Goal: Task Accomplishment & Management: Manage account settings

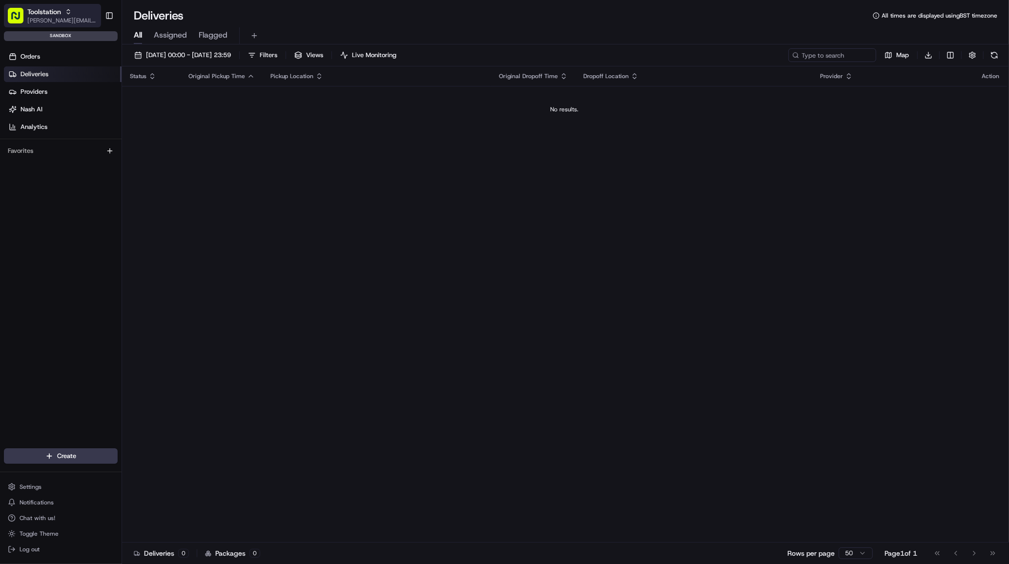
click at [61, 21] on span "[PERSON_NAME][EMAIL_ADDRESS][DOMAIN_NAME]" at bounding box center [62, 21] width 70 height 8
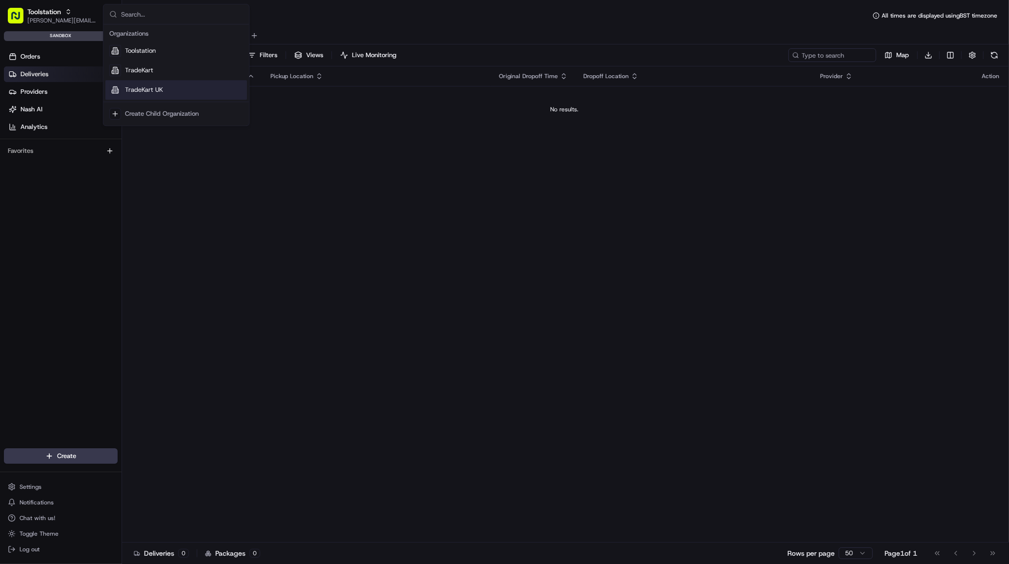
click at [157, 88] on span "TradeKart UK" at bounding box center [144, 89] width 38 height 9
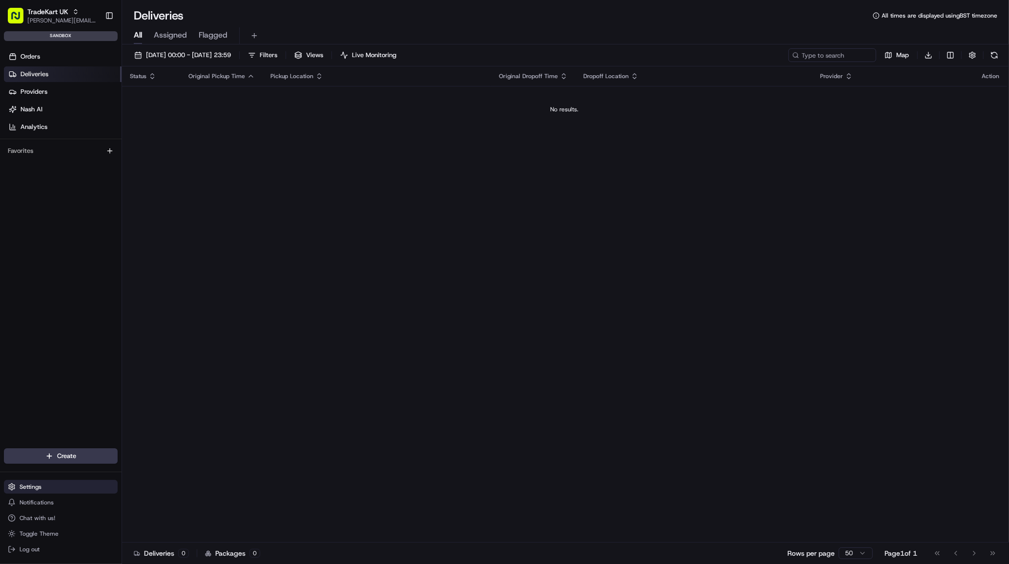
click at [34, 488] on span "Settings" at bounding box center [31, 487] width 22 height 8
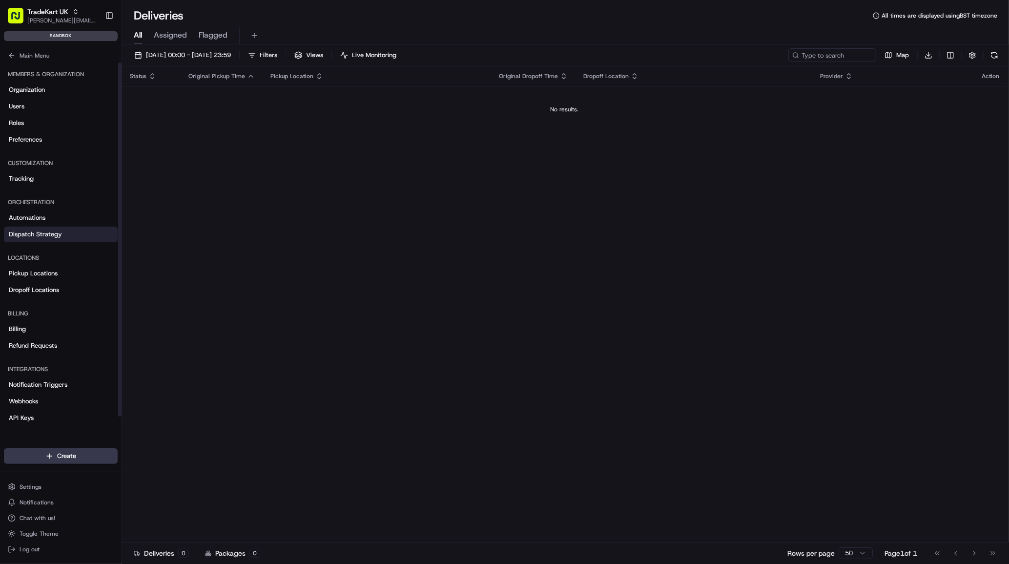
click at [48, 235] on span "Dispatch Strategy" at bounding box center [35, 234] width 53 height 9
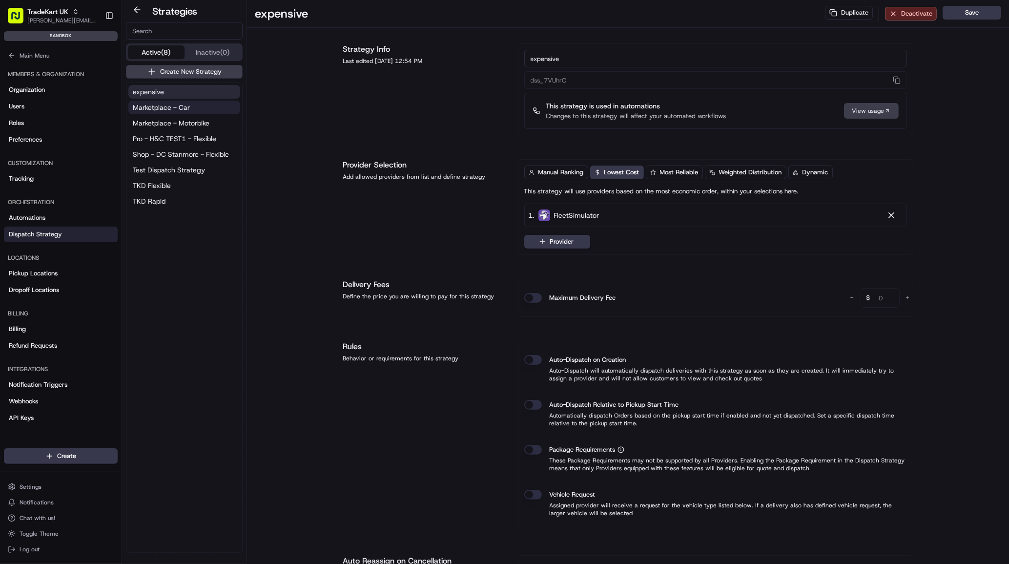
click at [192, 108] on button "Marketplace - Car" at bounding box center [184, 108] width 112 height 14
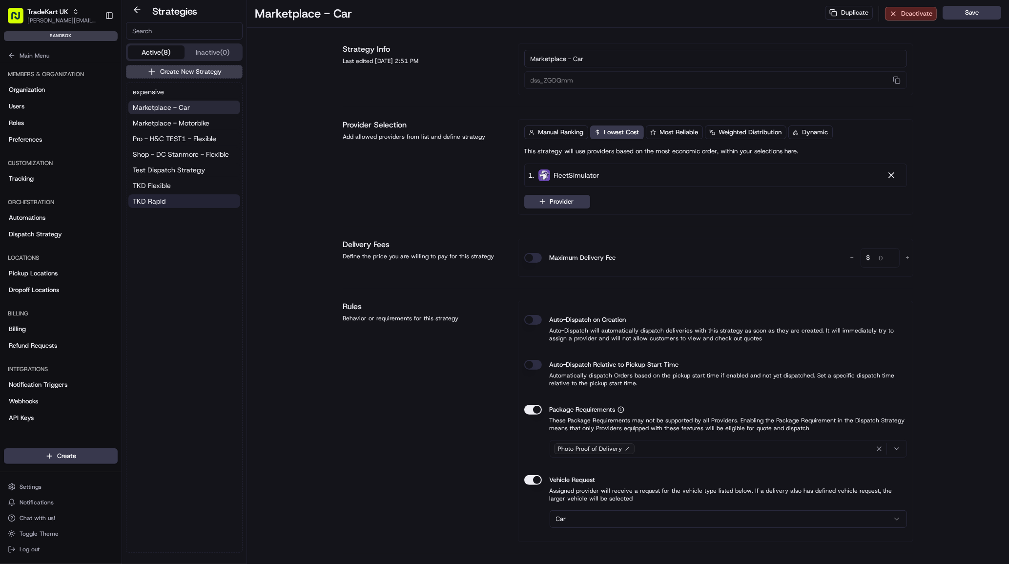
click at [171, 201] on button "TKD Rapid" at bounding box center [184, 201] width 112 height 14
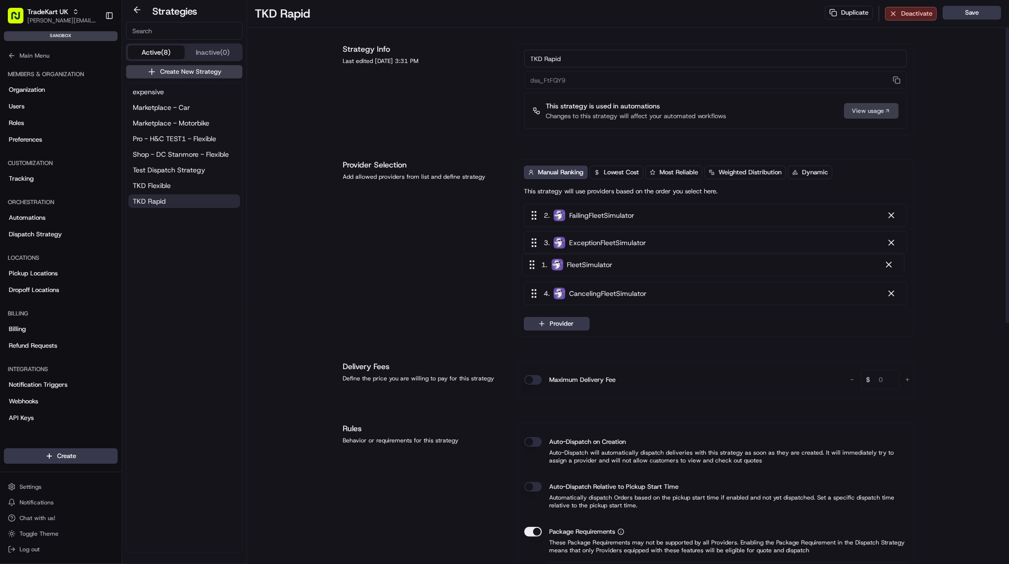
drag, startPoint x: 535, startPoint y: 216, endPoint x: 532, endPoint y: 268, distance: 52.3
click at [532, 268] on div "1 . FleetSimulator 2 . FailingFleetSimulator 3 . ExceptionFleetSimulator 4 . Ca…" at bounding box center [715, 256] width 383 height 105
click at [975, 15] on button "Save" at bounding box center [972, 13] width 59 height 14
drag, startPoint x: 535, startPoint y: 213, endPoint x: 535, endPoint y: 242, distance: 28.8
click at [535, 242] on div "1 . FailingFleetSimulator 2 . ExceptionFleetSimulator 3 . FleetSimulator 4 . Ca…" at bounding box center [715, 256] width 383 height 105
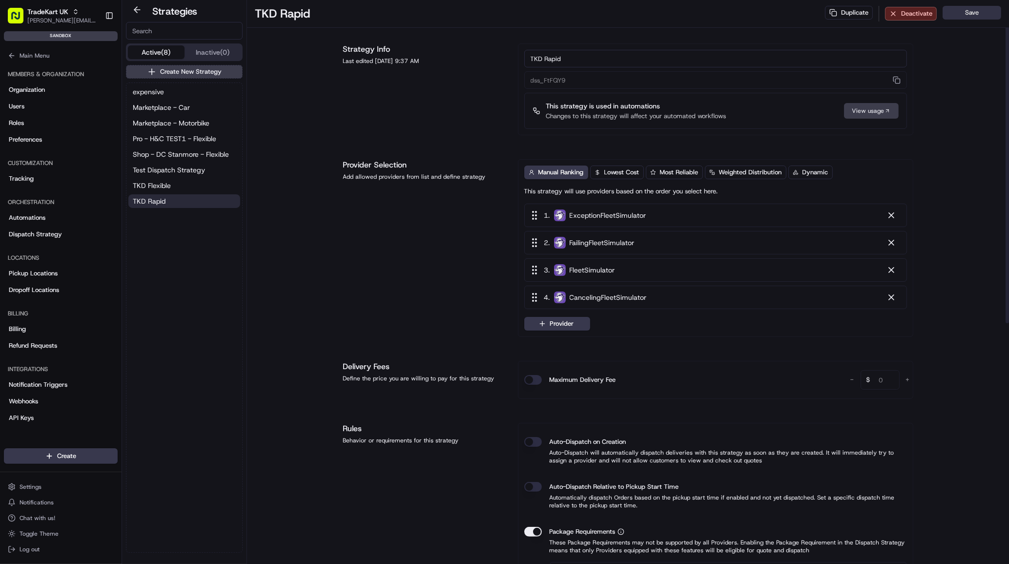
click at [965, 10] on button "Save" at bounding box center [972, 13] width 59 height 14
click at [62, 92] on link "Organization" at bounding box center [61, 90] width 114 height 16
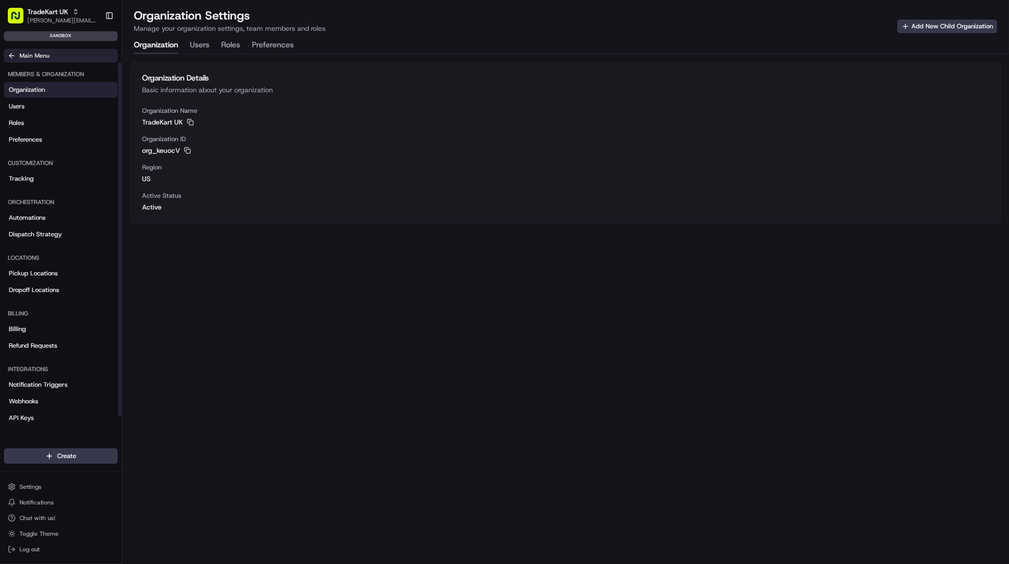
click at [46, 58] on span "Main Menu" at bounding box center [35, 56] width 30 height 8
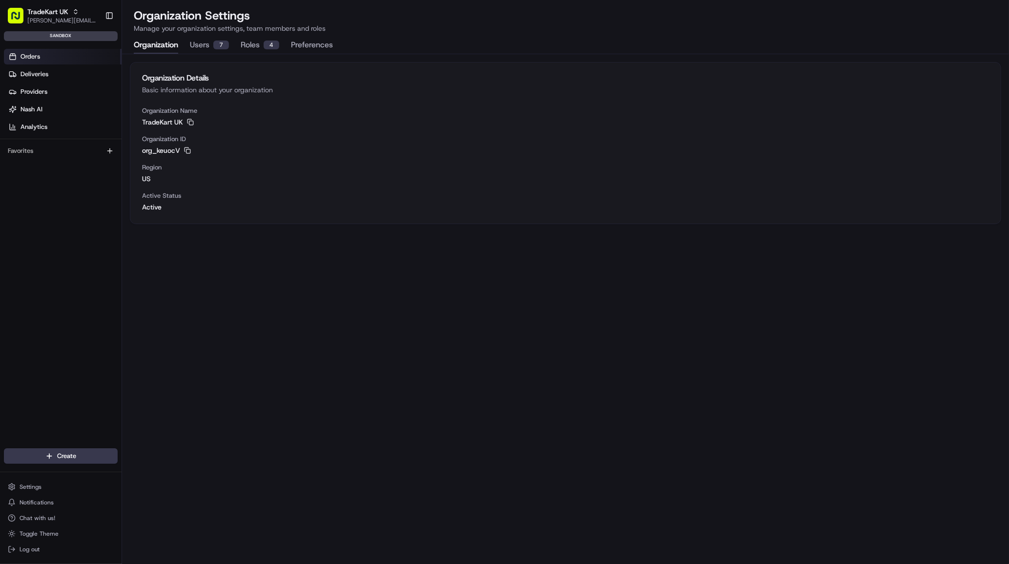
click at [70, 54] on link "Orders" at bounding box center [63, 57] width 118 height 16
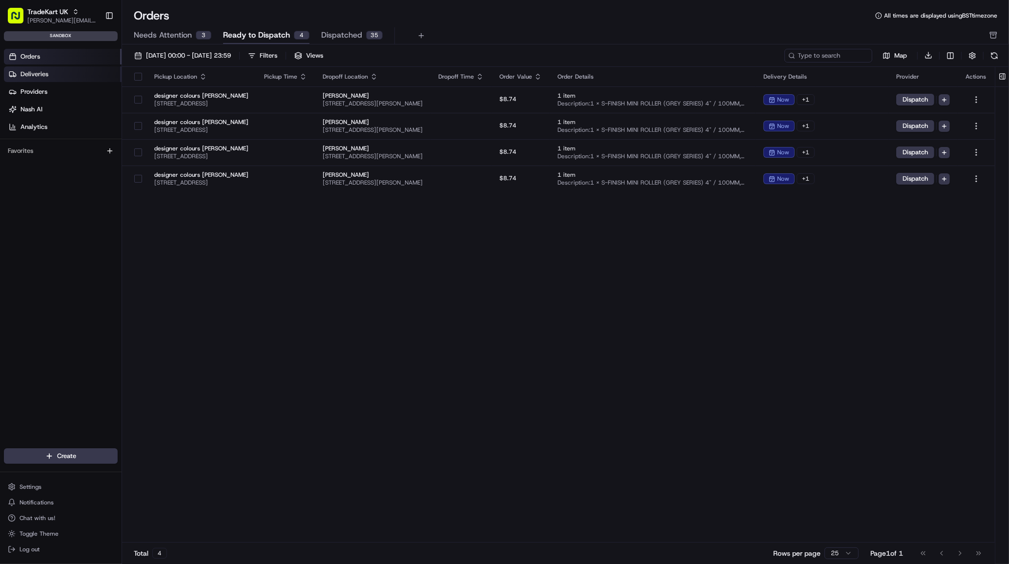
click at [51, 77] on link "Deliveries" at bounding box center [63, 74] width 118 height 16
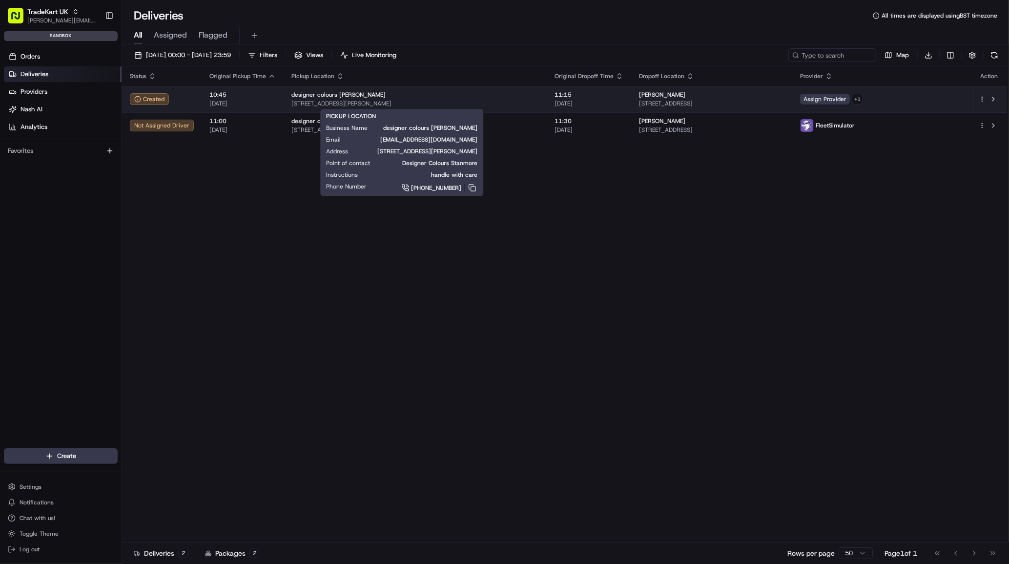
click at [467, 100] on span "12 Kingsley Road, Brighton, BN1 5NH, GB" at bounding box center [414, 104] width 247 height 8
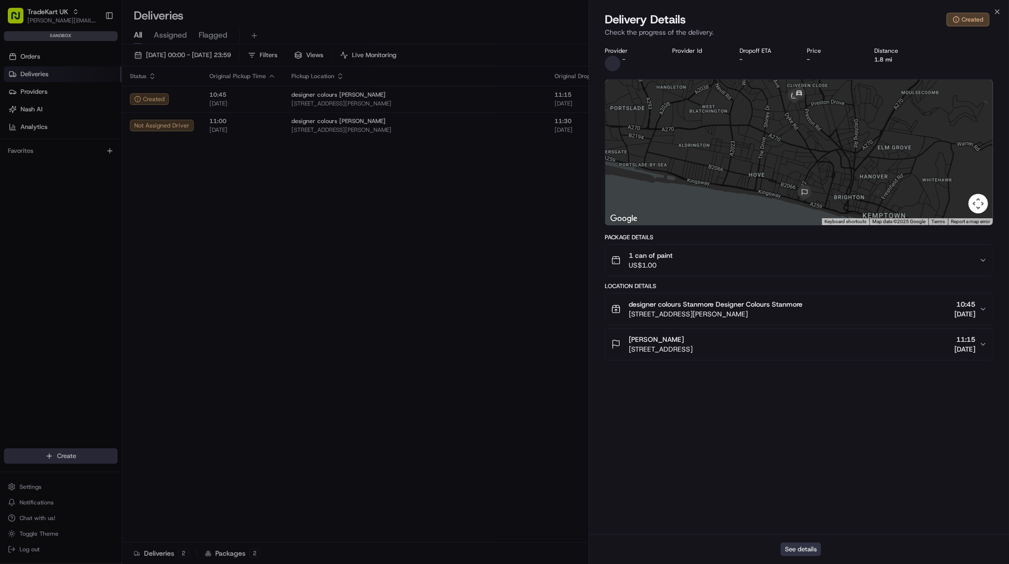
click at [792, 550] on button "See details" at bounding box center [801, 549] width 41 height 14
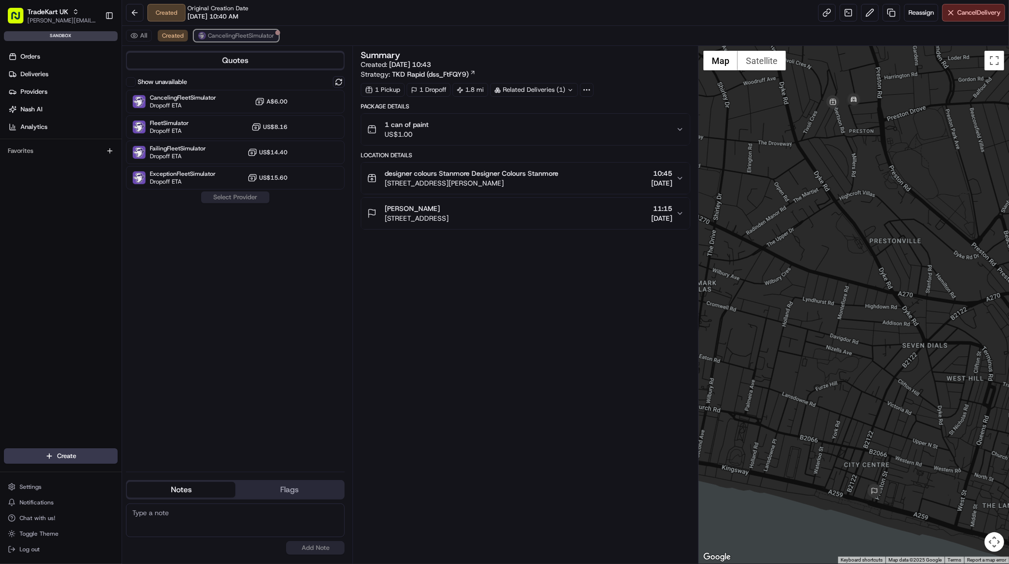
click at [269, 32] on span "CancelingFleetSimulator" at bounding box center [241, 36] width 66 height 8
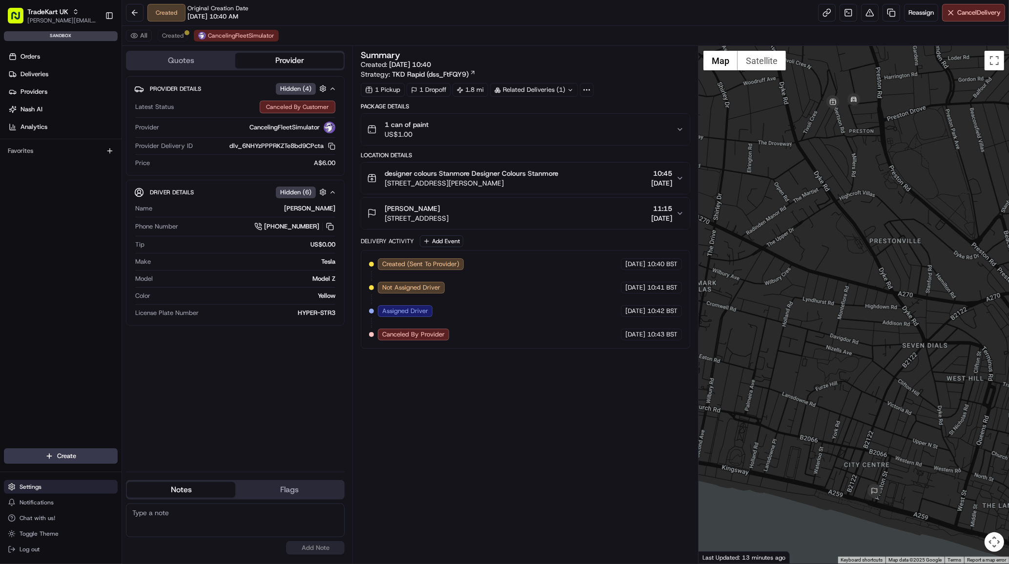
click at [57, 488] on button "Settings" at bounding box center [61, 487] width 114 height 14
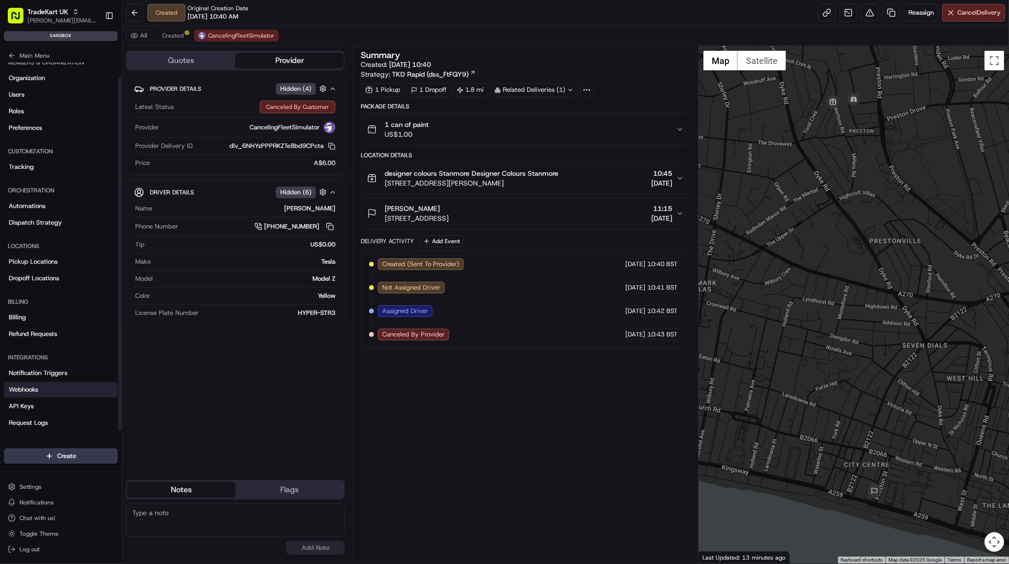
scroll to position [15, 0]
click at [63, 384] on link "Webhooks" at bounding box center [61, 387] width 114 height 16
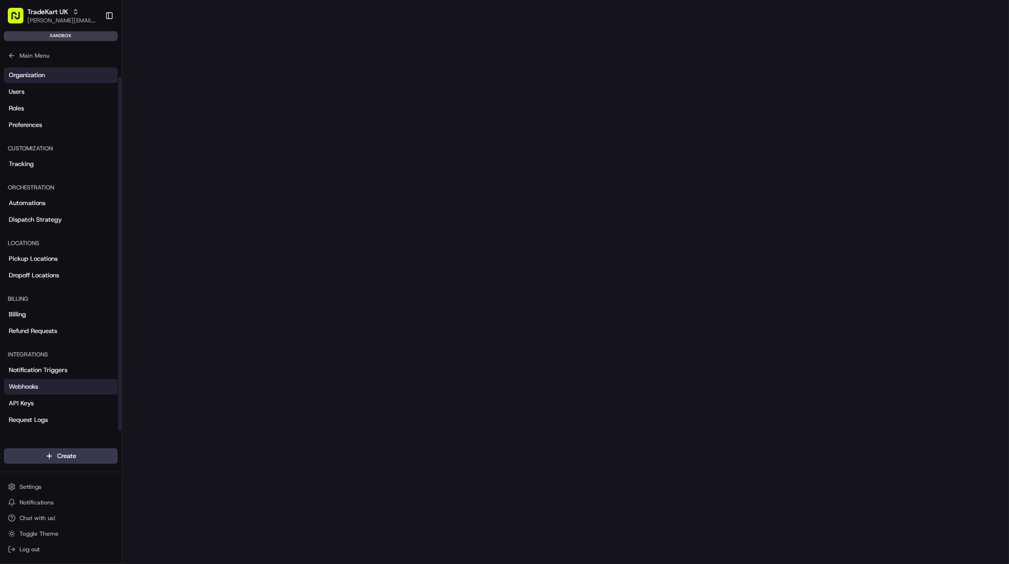
click at [56, 73] on link "Organization" at bounding box center [61, 75] width 114 height 16
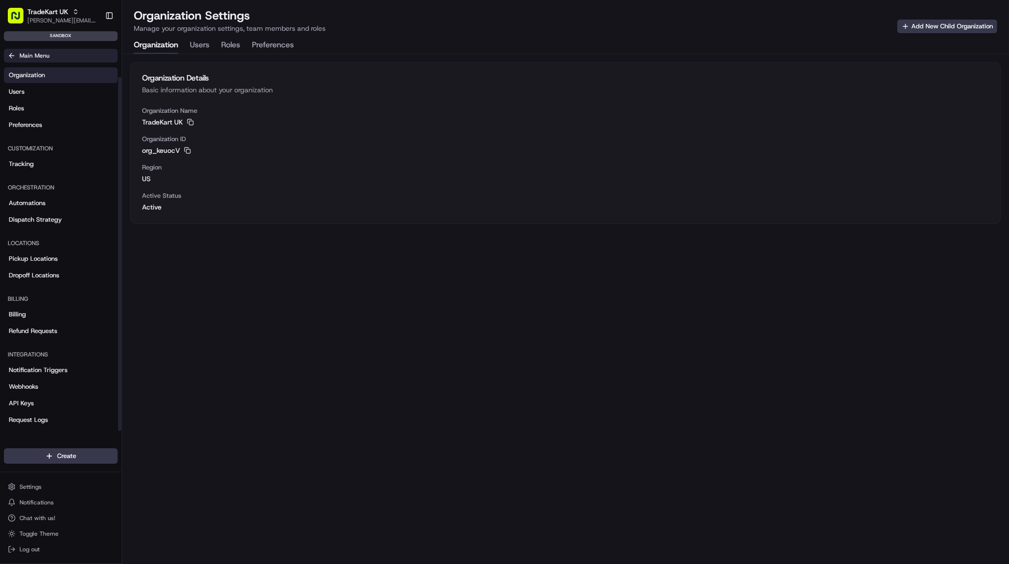
click at [44, 58] on span "Main Menu" at bounding box center [35, 56] width 30 height 8
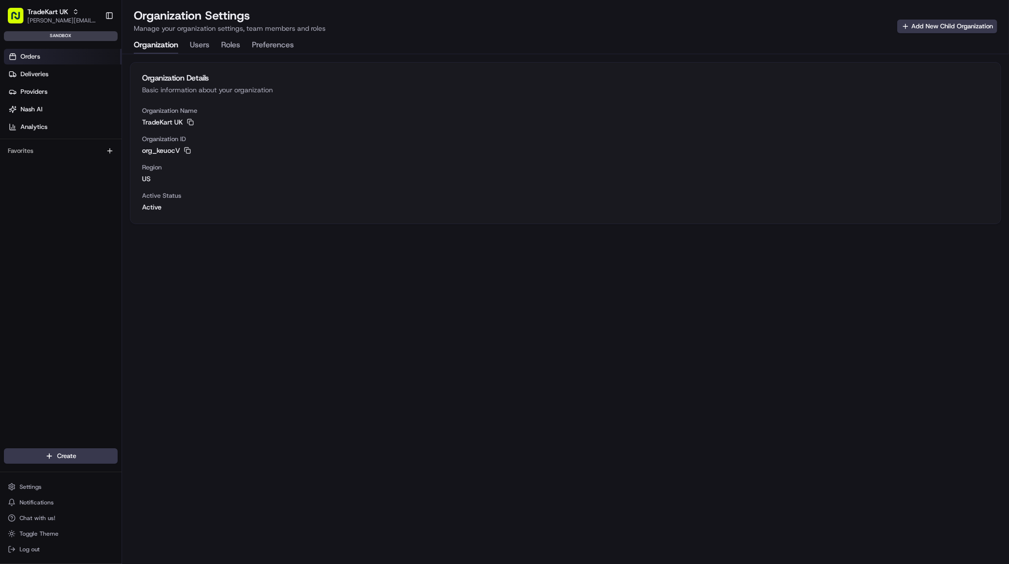
click at [79, 62] on link "Orders" at bounding box center [63, 57] width 118 height 16
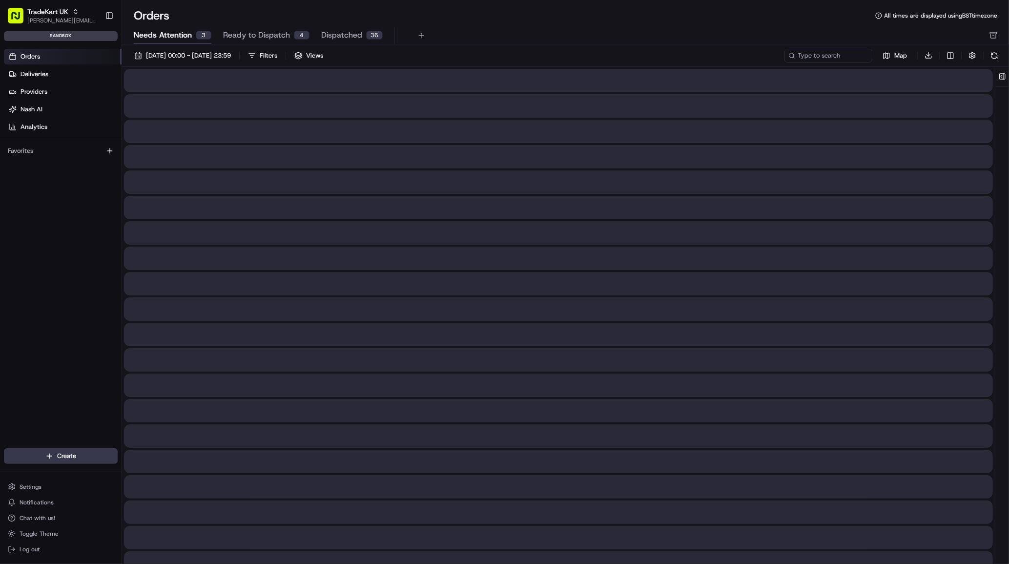
click at [199, 31] on div "3" at bounding box center [204, 35] width 16 height 9
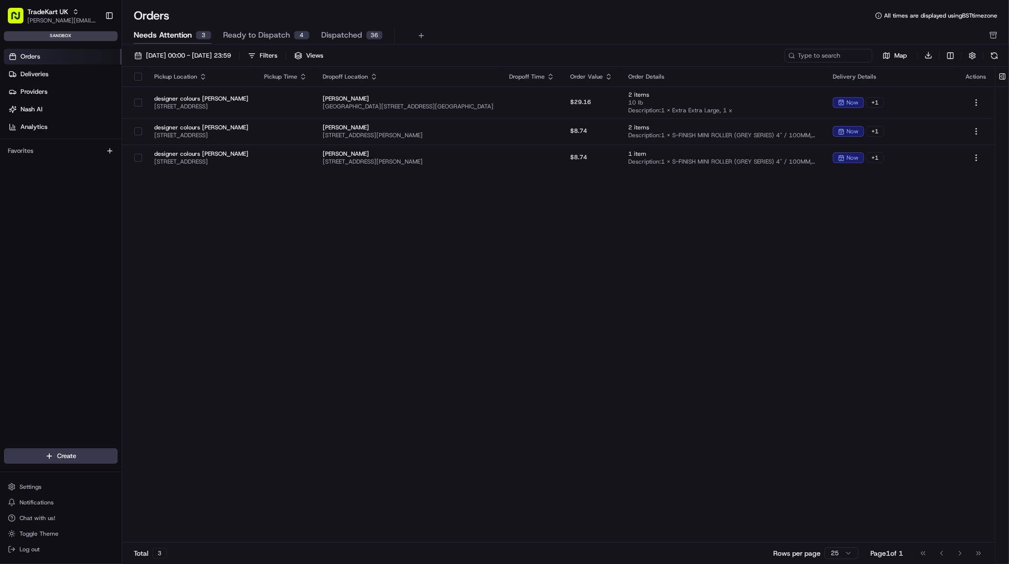
click at [257, 34] on span "Ready to Dispatch" at bounding box center [256, 35] width 67 height 12
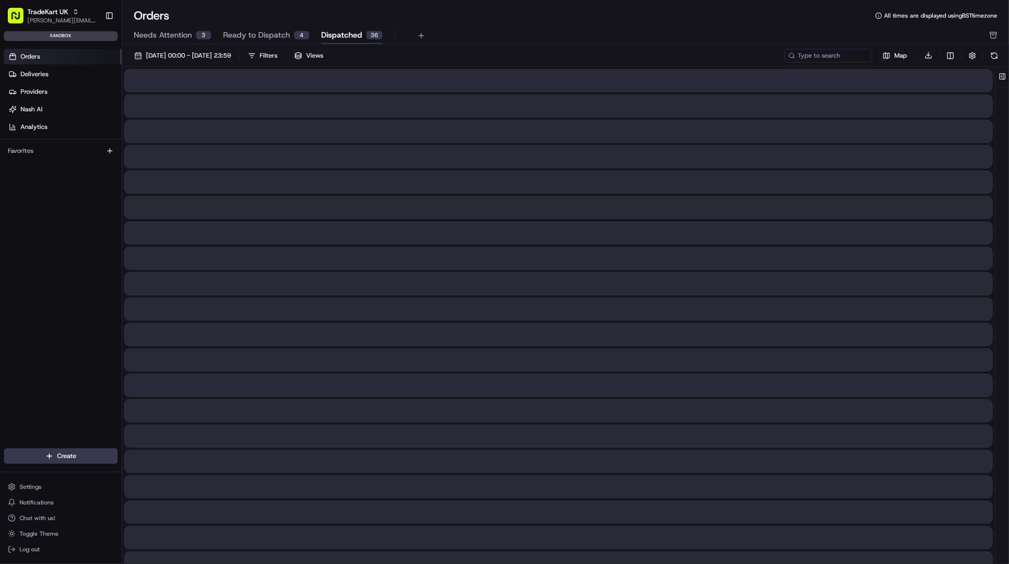
click at [329, 39] on span "Dispatched" at bounding box center [341, 35] width 41 height 12
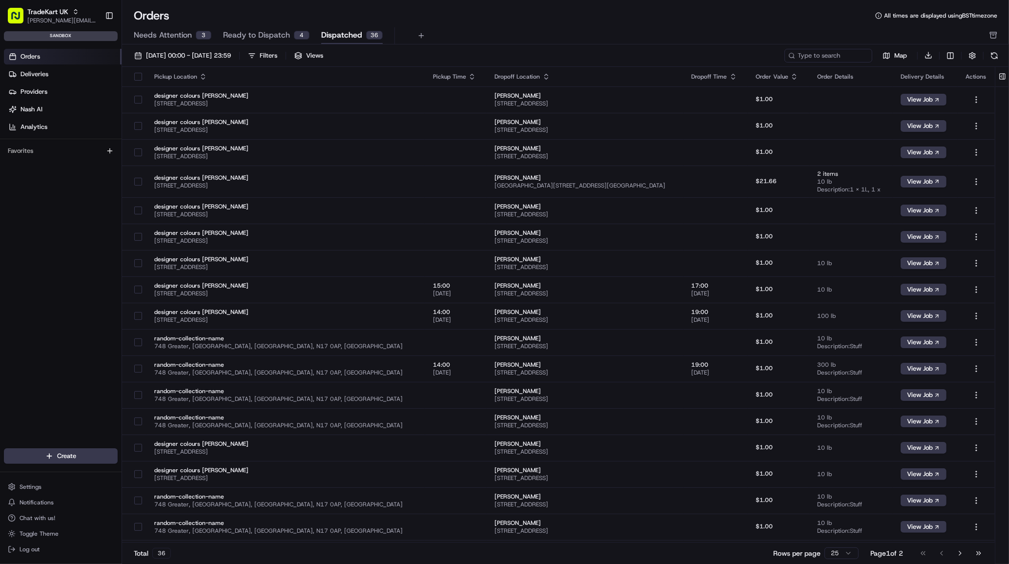
click at [282, 39] on span "Ready to Dispatch" at bounding box center [256, 35] width 67 height 12
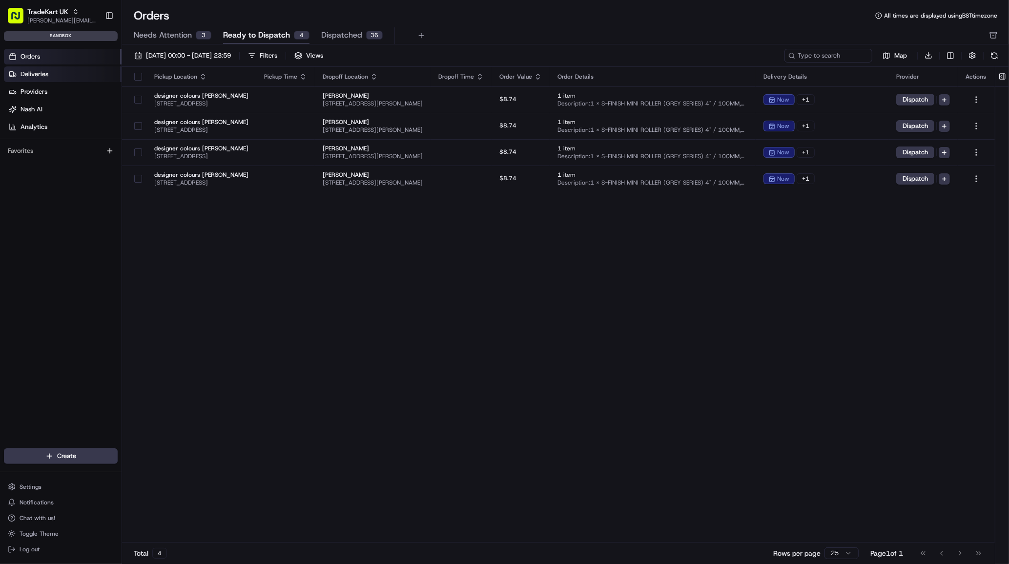
click at [53, 76] on link "Deliveries" at bounding box center [63, 74] width 118 height 16
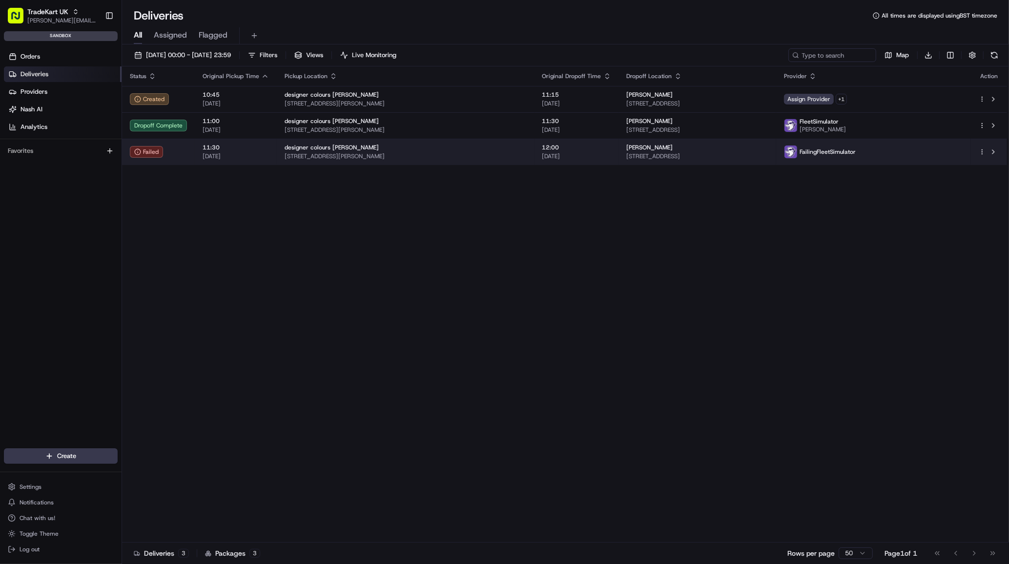
click at [244, 158] on span "22/08/2025" at bounding box center [236, 156] width 66 height 8
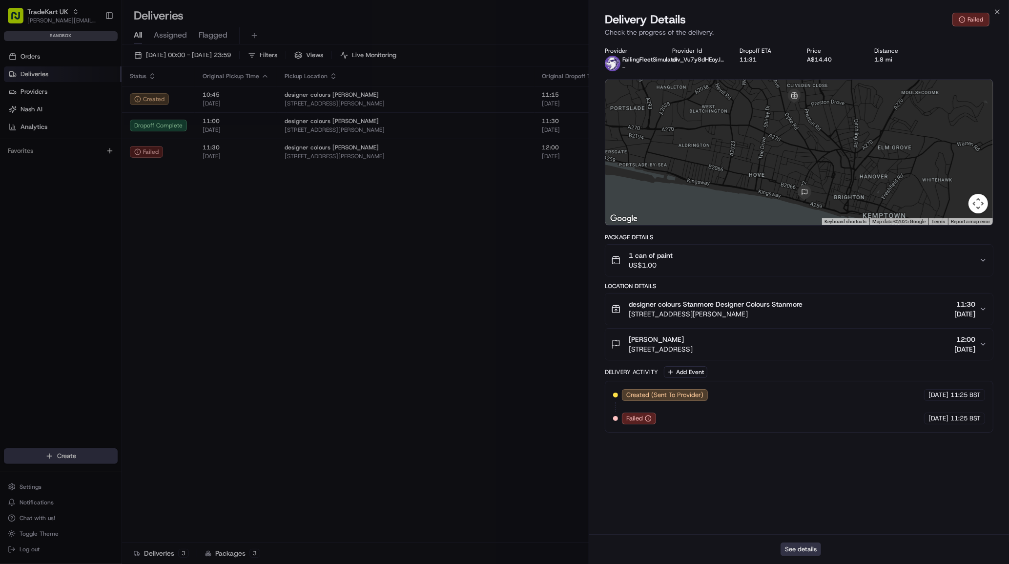
click at [806, 547] on button "See details" at bounding box center [801, 549] width 41 height 14
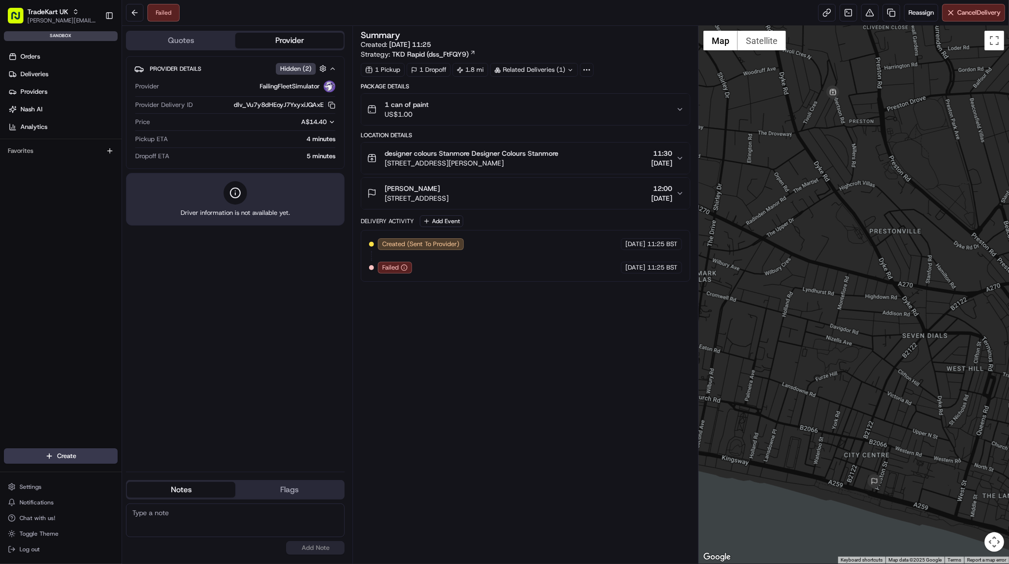
click at [186, 49] on div "Quotes Provider" at bounding box center [235, 41] width 219 height 20
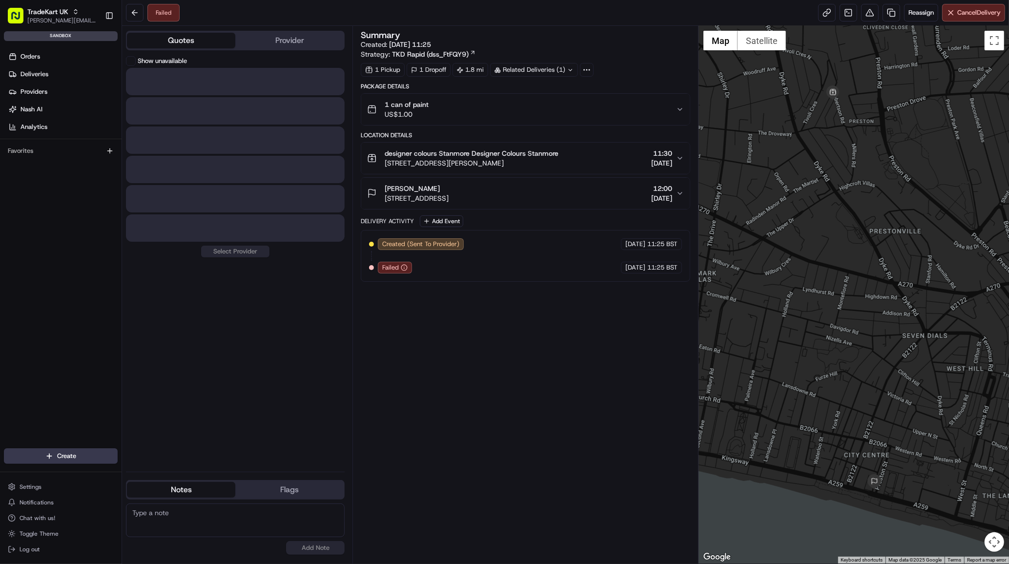
click at [185, 47] on button "Quotes" at bounding box center [181, 41] width 108 height 16
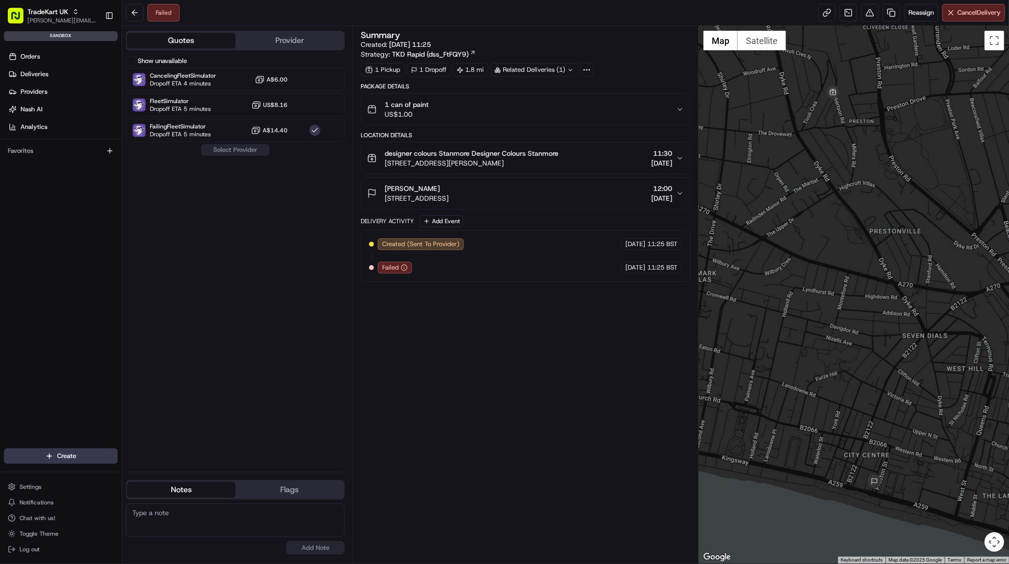
click at [285, 44] on button "Provider" at bounding box center [289, 41] width 108 height 16
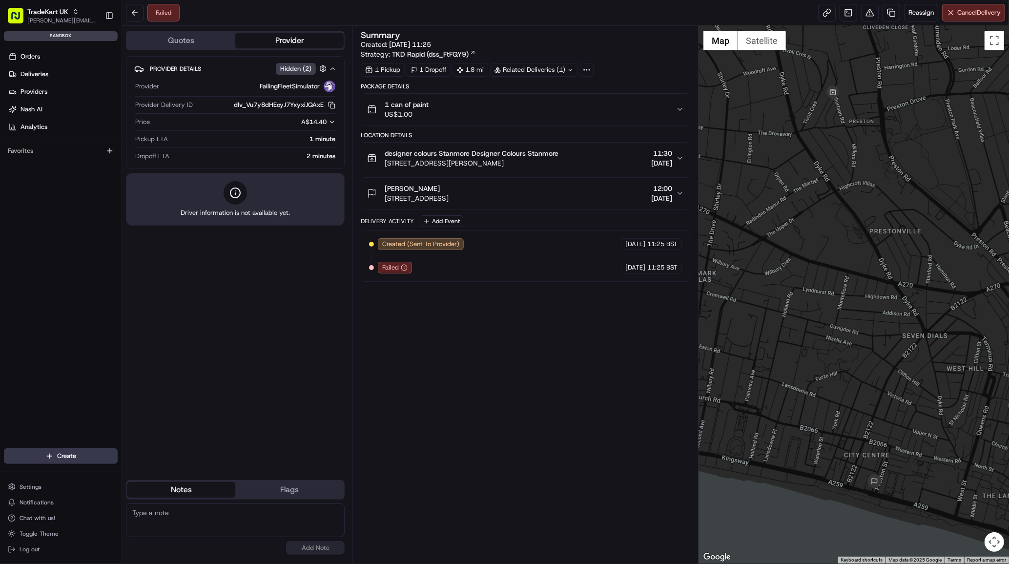
click at [589, 71] on icon at bounding box center [586, 69] width 9 height 9
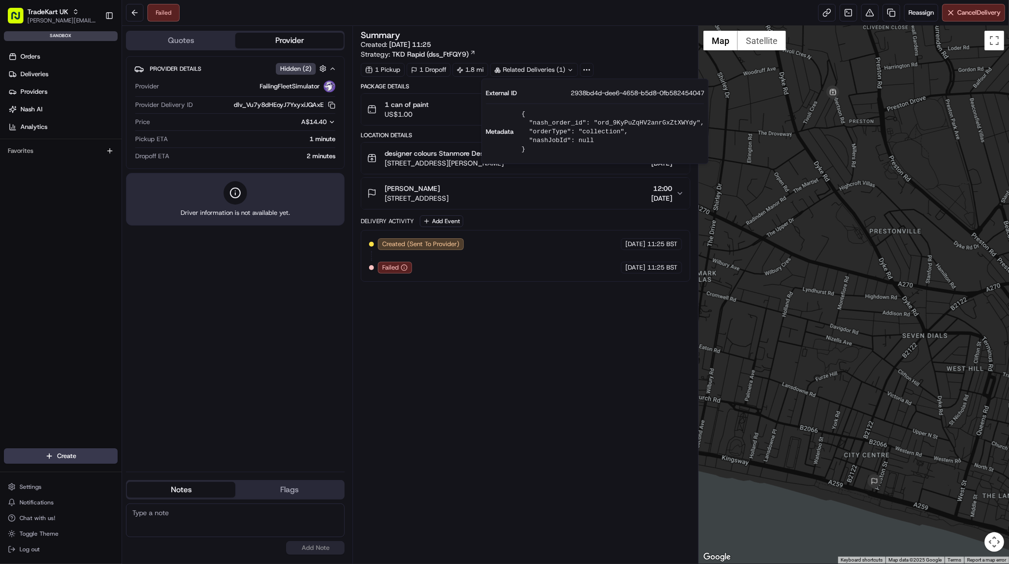
click at [612, 62] on div "Summary Created: 22/08/2025 11:25 Strategy: TKD Rapid (dss_FtFQY9) 1 Pickup 1 D…" at bounding box center [525, 54] width 329 height 46
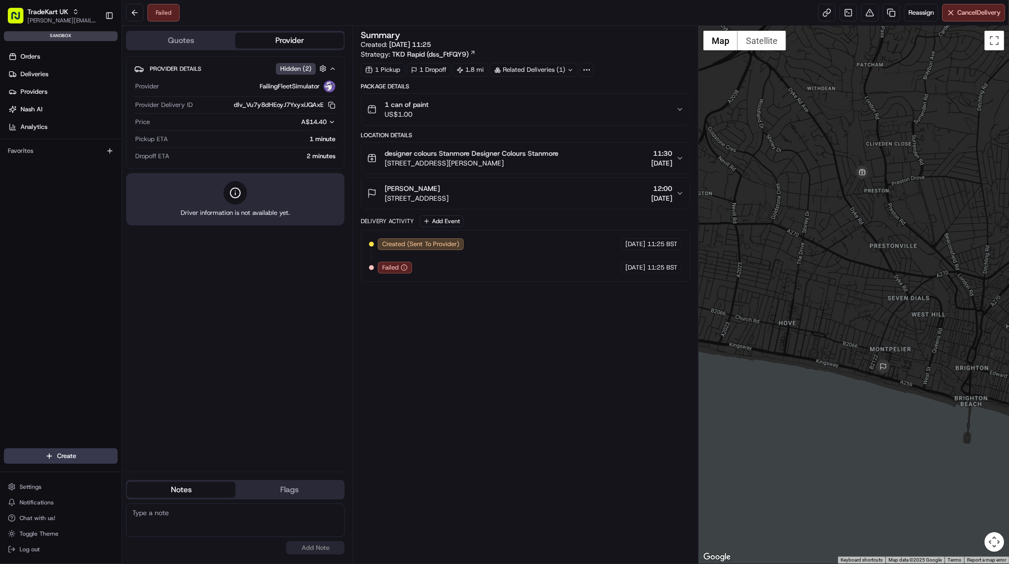
click at [451, 53] on span "TKD Rapid (dss_FtFQY9)" at bounding box center [430, 54] width 77 height 10
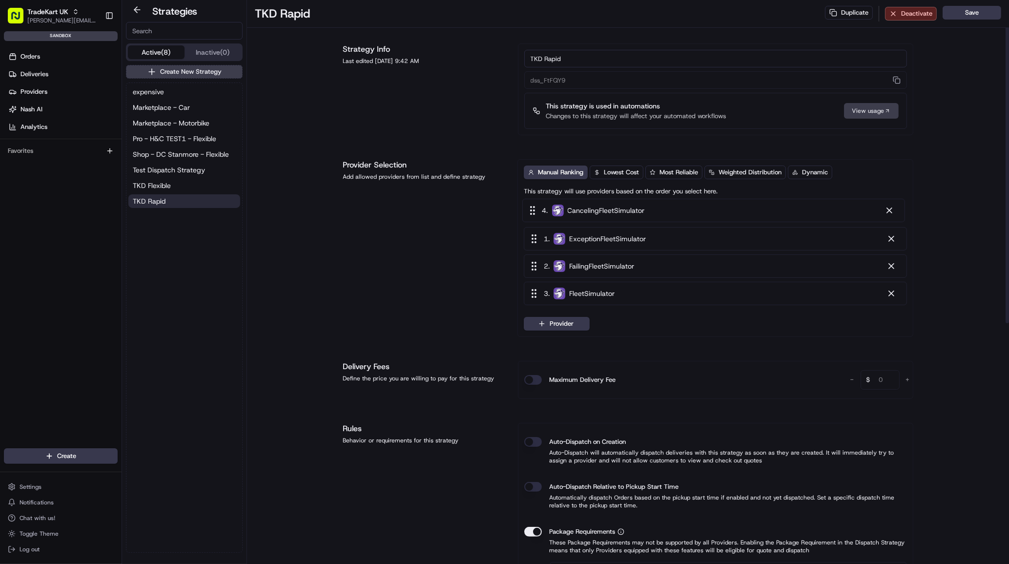
drag, startPoint x: 532, startPoint y: 300, endPoint x: 530, endPoint y: 210, distance: 89.3
click at [530, 210] on div "1 . ExceptionFleetSimulator 2 . FailingFleetSimulator 3 . FleetSimulator 4 . Ca…" at bounding box center [715, 256] width 383 height 105
click at [630, 172] on span "Lowest Cost" at bounding box center [621, 172] width 35 height 9
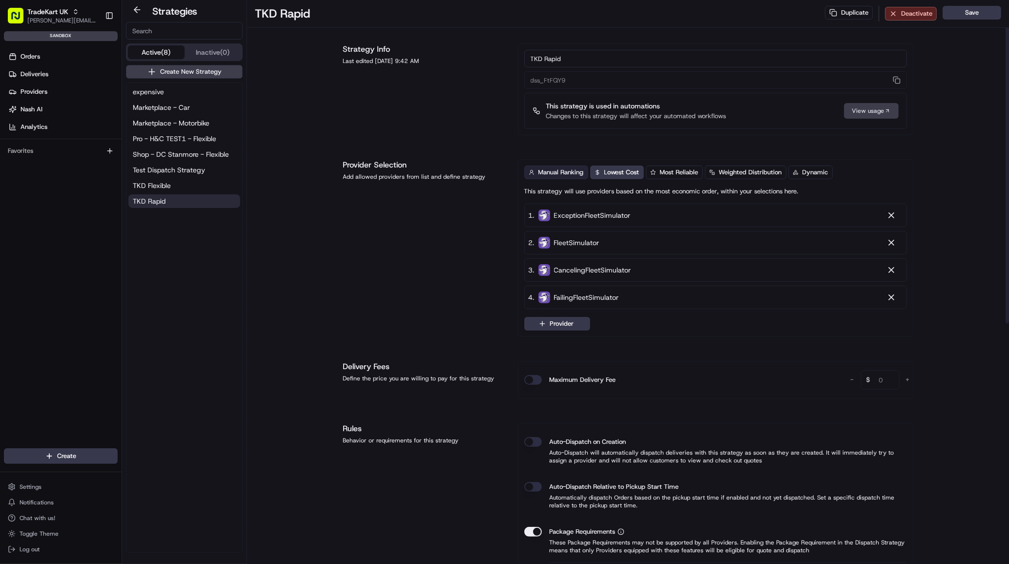
click at [557, 176] on span "Manual Ranking" at bounding box center [560, 172] width 45 height 9
click at [604, 176] on button "Lowest Cost" at bounding box center [617, 172] width 54 height 14
click at [560, 173] on span "Manual Ranking" at bounding box center [560, 172] width 45 height 9
click at [613, 172] on span "Lowest Cost" at bounding box center [621, 172] width 35 height 9
click at [892, 241] on div at bounding box center [891, 243] width 10 height 10
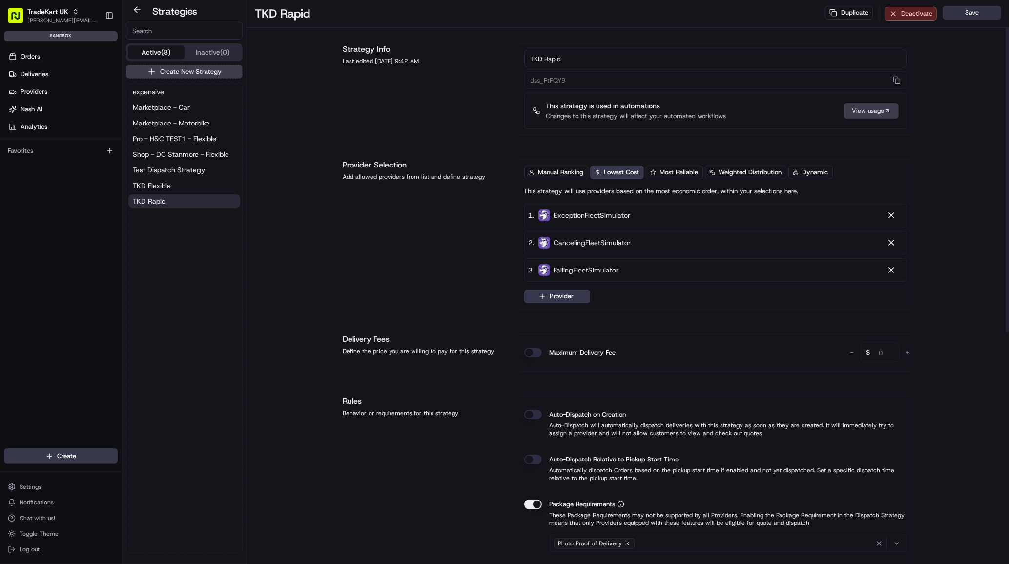
click at [960, 10] on button "Save" at bounding box center [972, 13] width 59 height 14
